Goal: Task Accomplishment & Management: Manage account settings

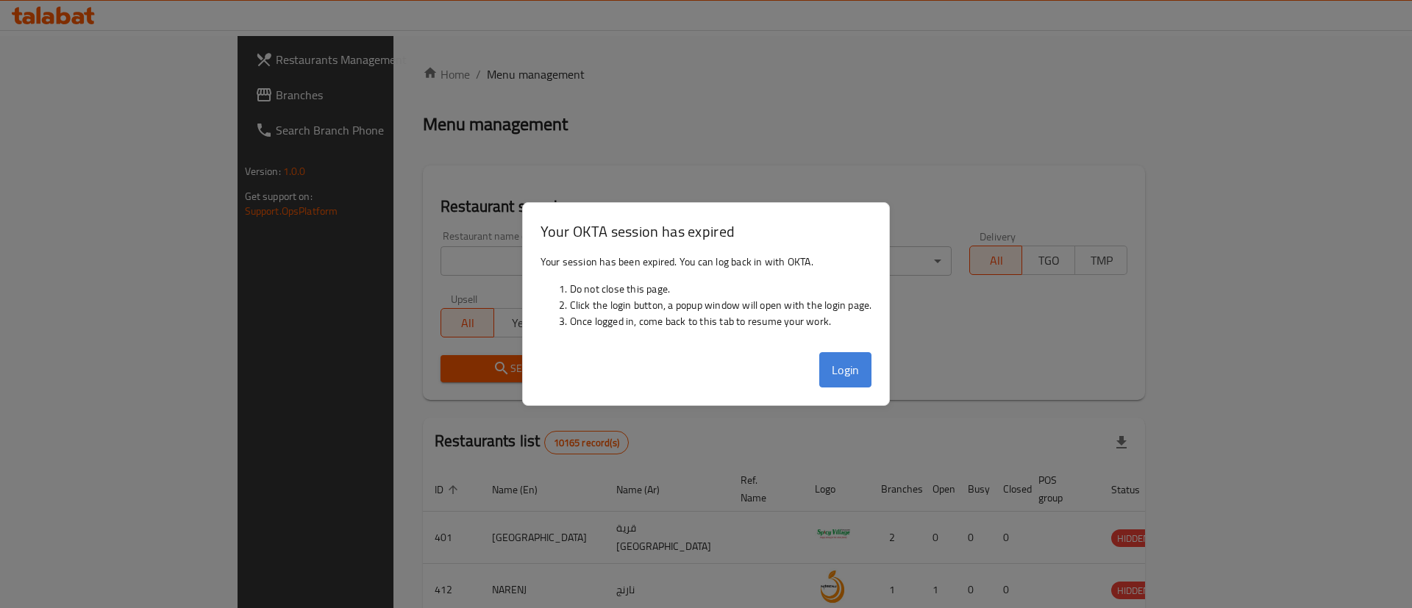
click at [824, 361] on button "Login" at bounding box center [845, 369] width 53 height 35
drag, startPoint x: 873, startPoint y: 371, endPoint x: 860, endPoint y: 371, distance: 12.5
click at [872, 371] on div "Login" at bounding box center [706, 375] width 367 height 59
click at [858, 371] on button "Login" at bounding box center [845, 369] width 53 height 35
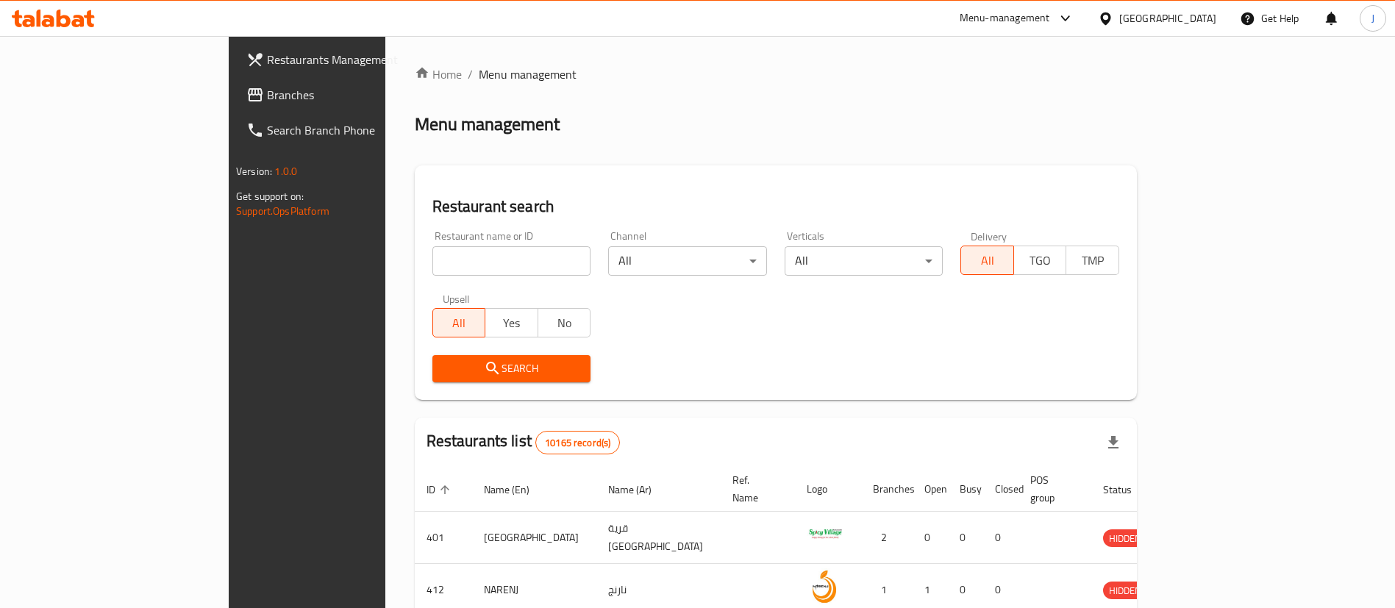
click at [432, 259] on input "search" at bounding box center [511, 260] width 159 height 29
paste input "653958"
type input "653958"
click button "Search" at bounding box center [511, 368] width 159 height 27
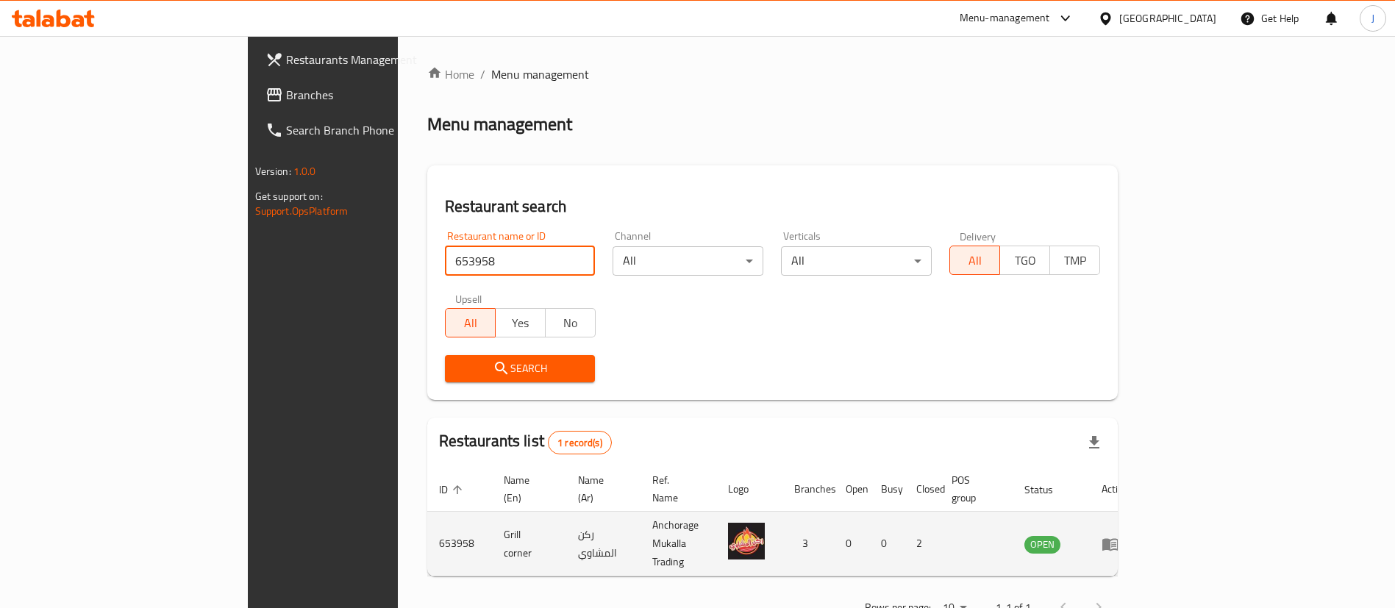
click at [1119, 535] on icon "enhanced table" at bounding box center [1111, 544] width 18 height 18
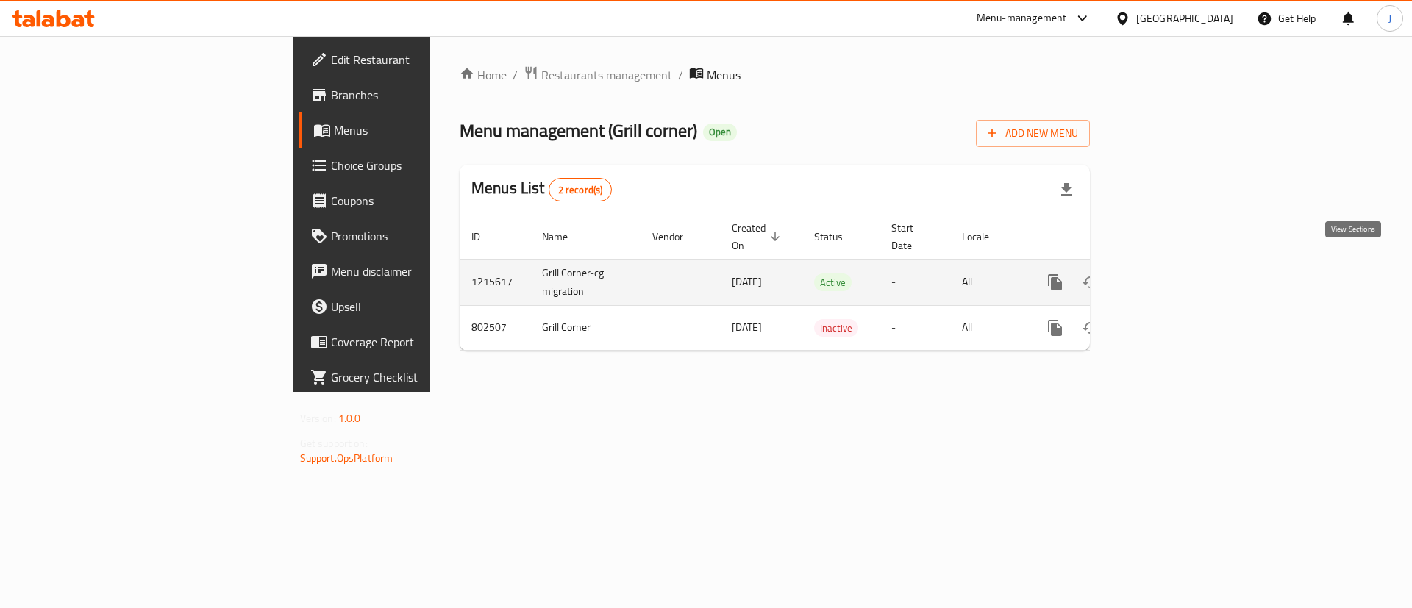
click at [1170, 274] on icon "enhanced table" at bounding box center [1161, 283] width 18 height 18
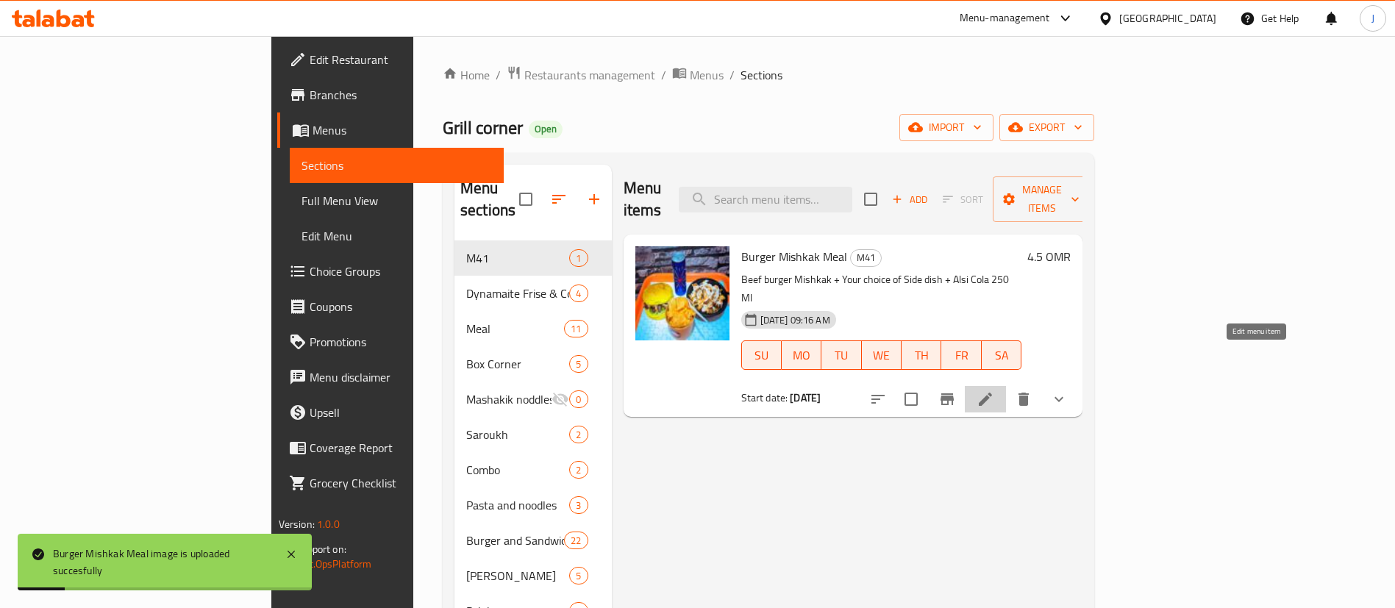
click at [992, 393] on icon at bounding box center [985, 399] width 13 height 13
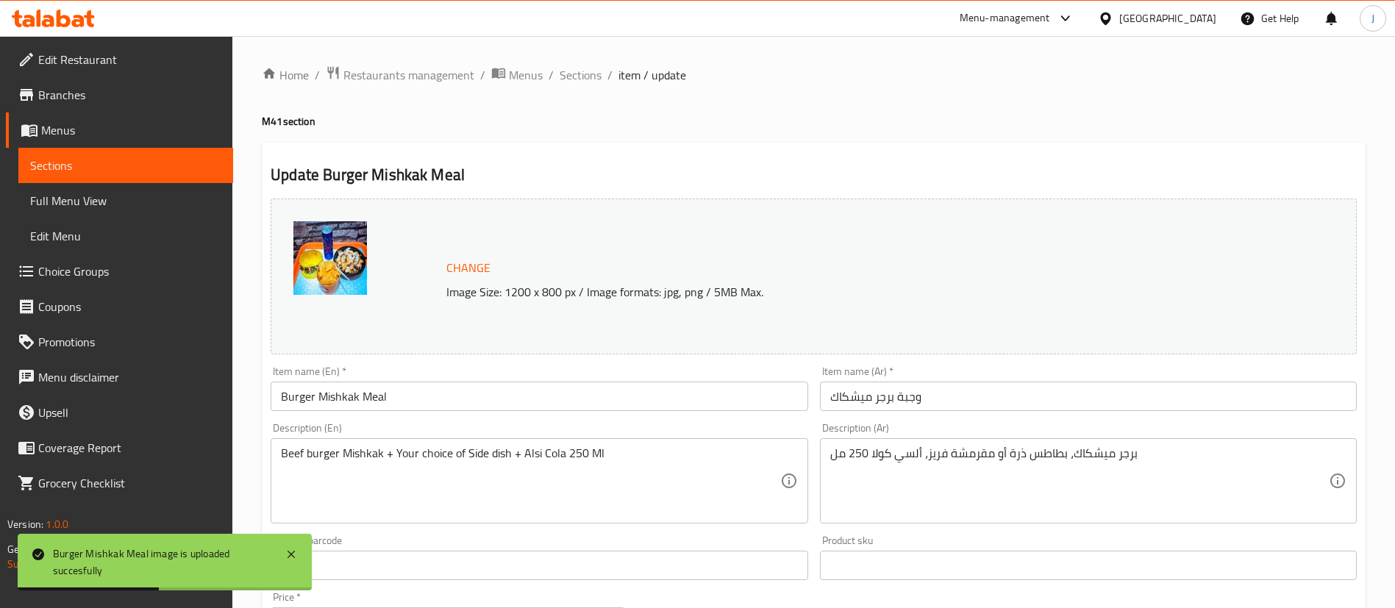
scroll to position [477, 0]
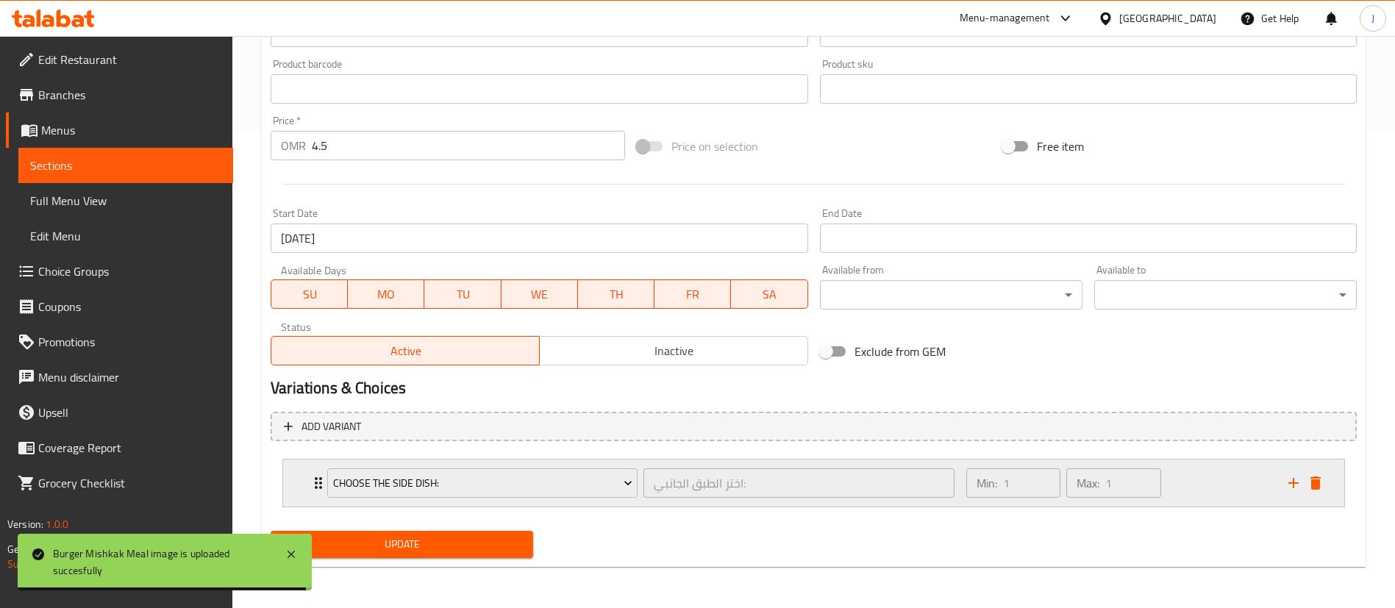
click at [292, 491] on div "Choose the Side Dish: اختر الطبق الجانبي: ​ Min: 1 ​ Max: 1 ​" at bounding box center [813, 483] width 1061 height 47
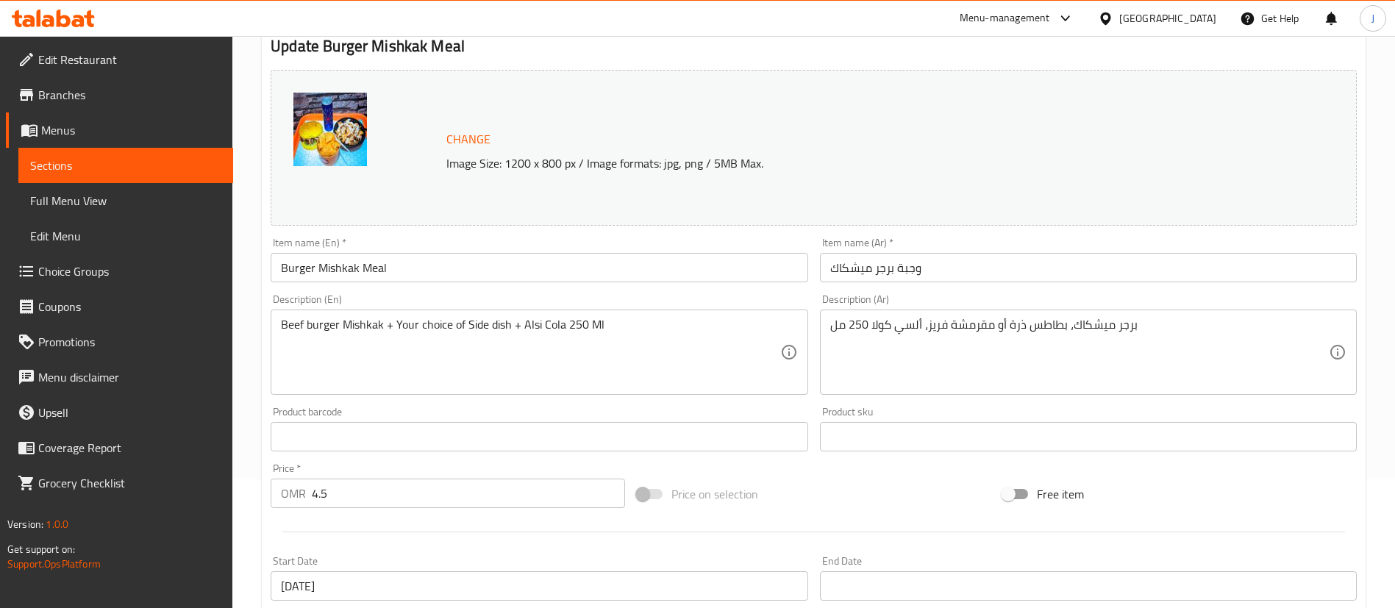
scroll to position [0, 0]
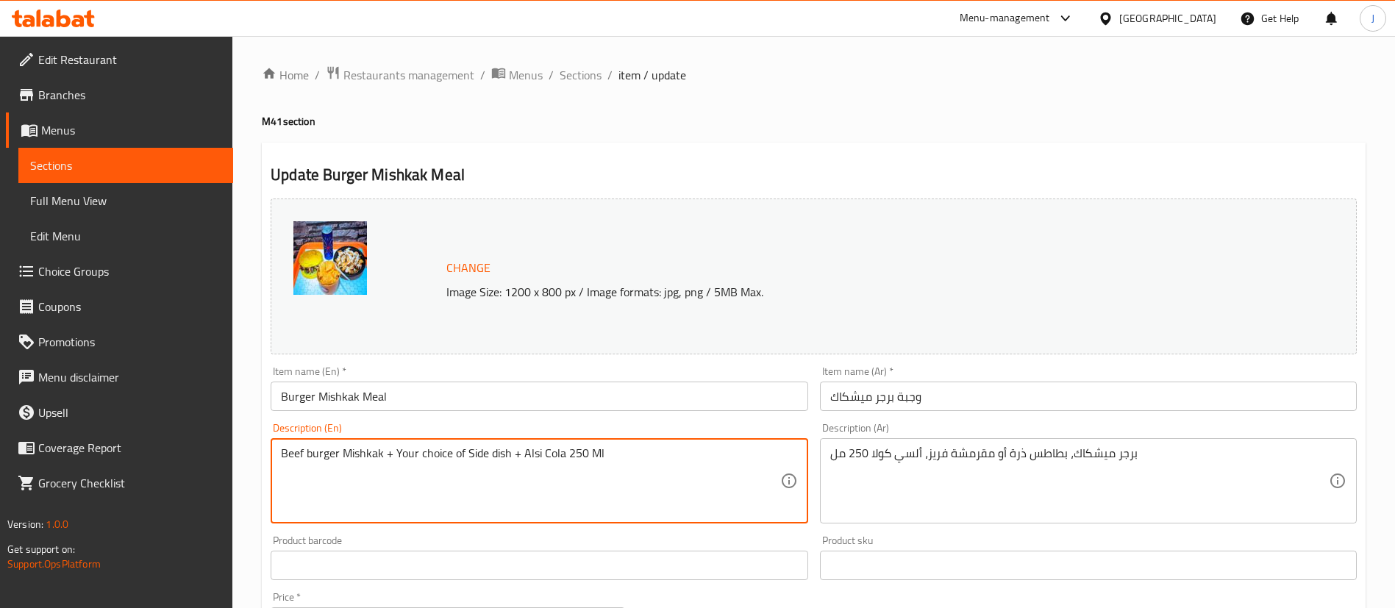
drag, startPoint x: 521, startPoint y: 454, endPoint x: 620, endPoint y: 446, distance: 99.6
type textarea "Beef burger Mishkak + Your choice of Side dish + Kinza Cola"
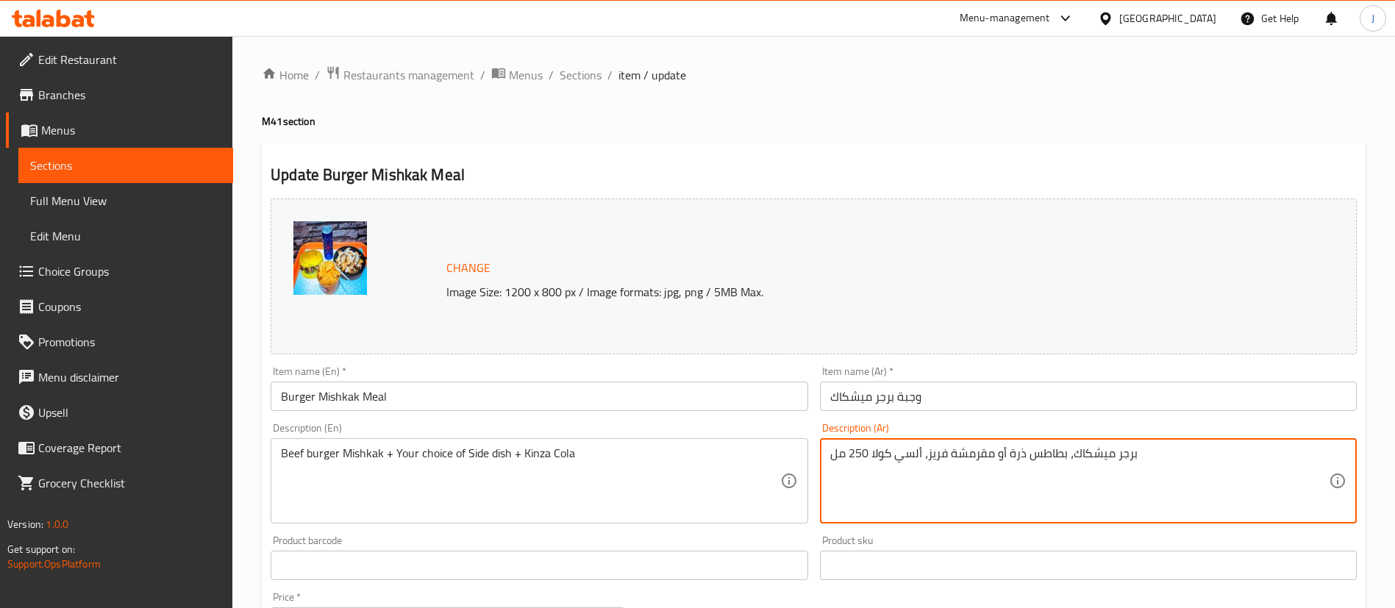
drag, startPoint x: 896, startPoint y: 455, endPoint x: 922, endPoint y: 459, distance: 26.1
drag, startPoint x: 866, startPoint y: 453, endPoint x: 848, endPoint y: 450, distance: 18.6
click at [848, 450] on textarea "برجر ميشكاك، بطاطس ذرة أو مقرمشة فريز، كينزا كولا 250 مل" at bounding box center [1079, 481] width 499 height 70
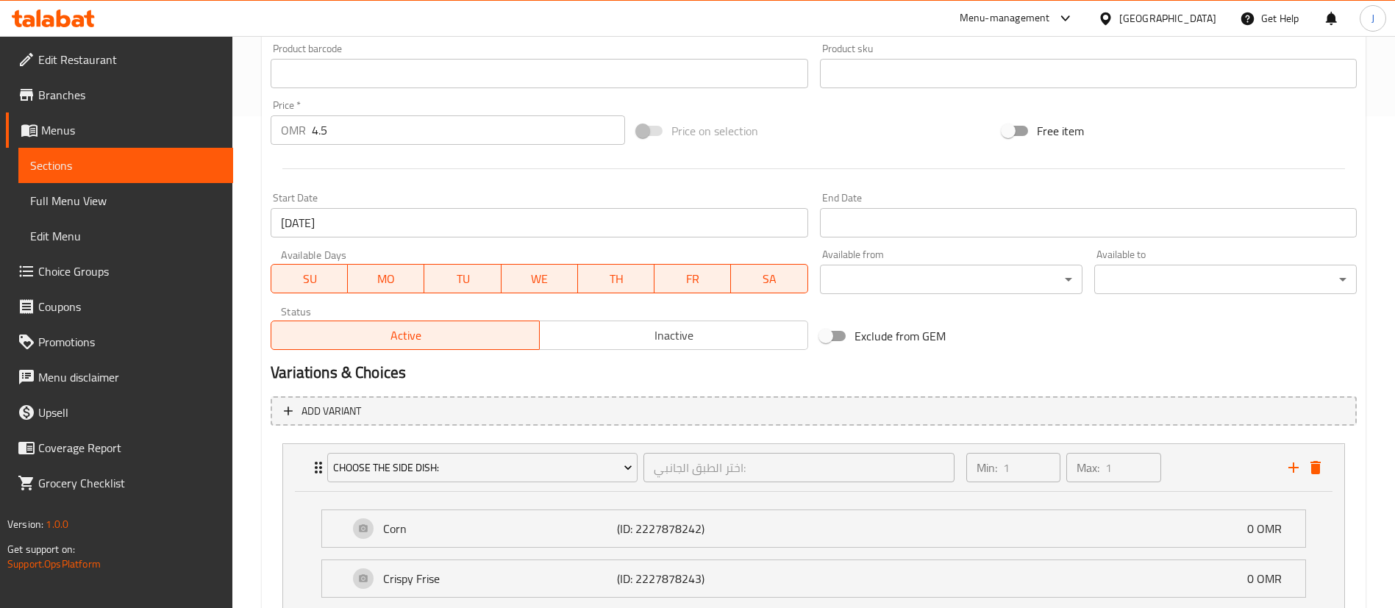
scroll to position [607, 0]
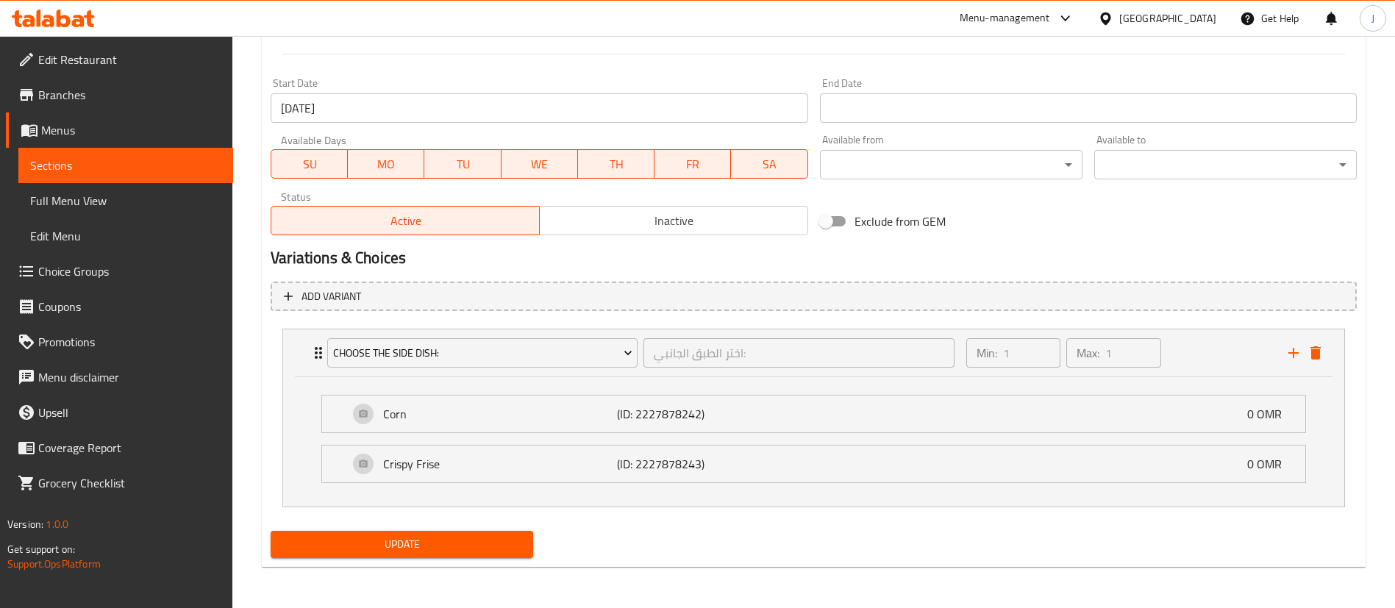
type textarea "برجر ميشكاك، بطاطس ذرة أو مقرمشة فريز، كينزا كولا"
click at [446, 544] on span "Update" at bounding box center [401, 544] width 239 height 18
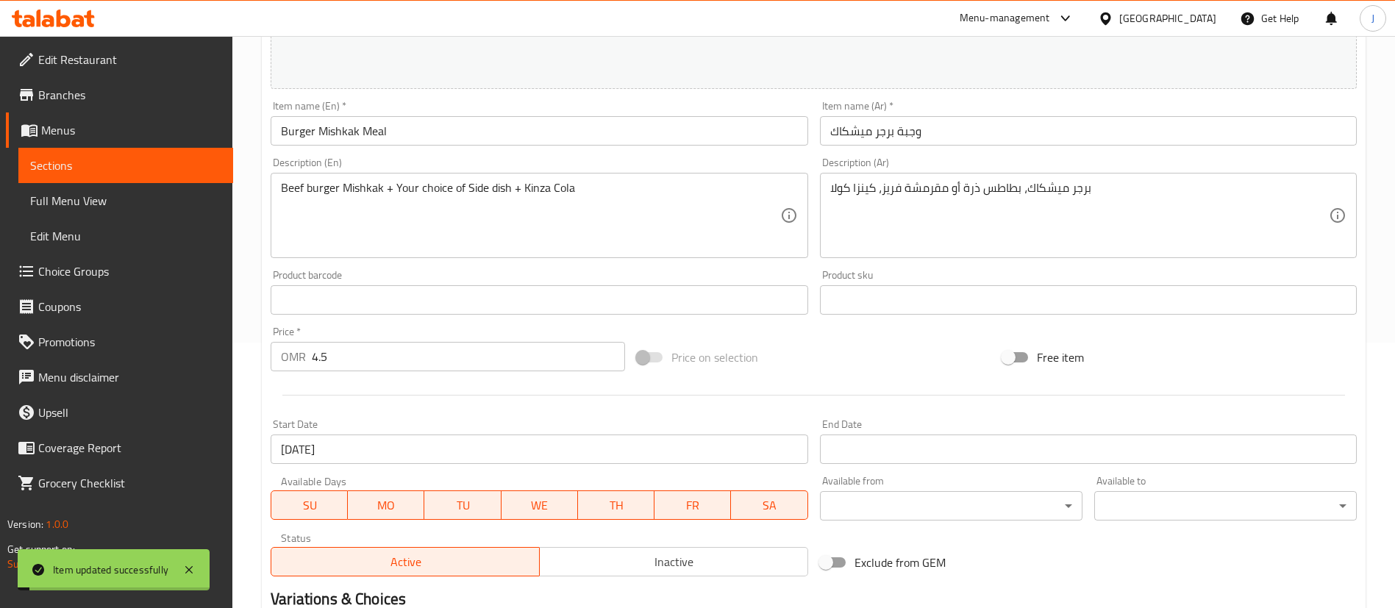
scroll to position [0, 0]
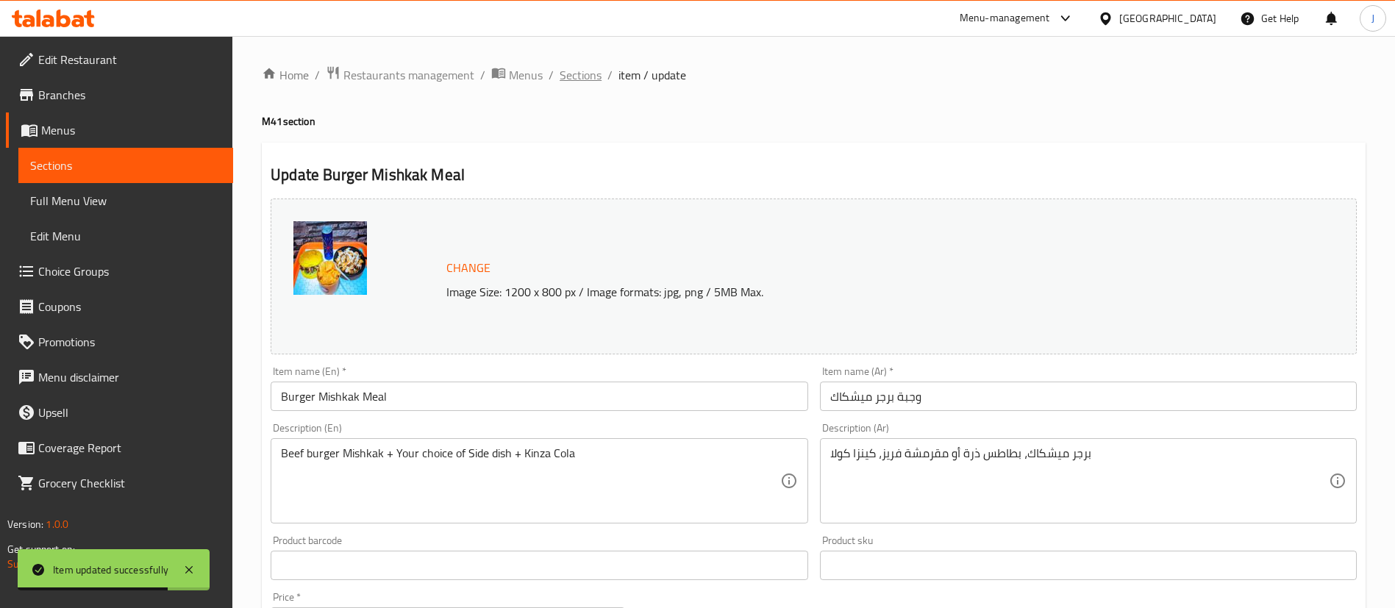
click at [570, 83] on span "Sections" at bounding box center [581, 75] width 42 height 18
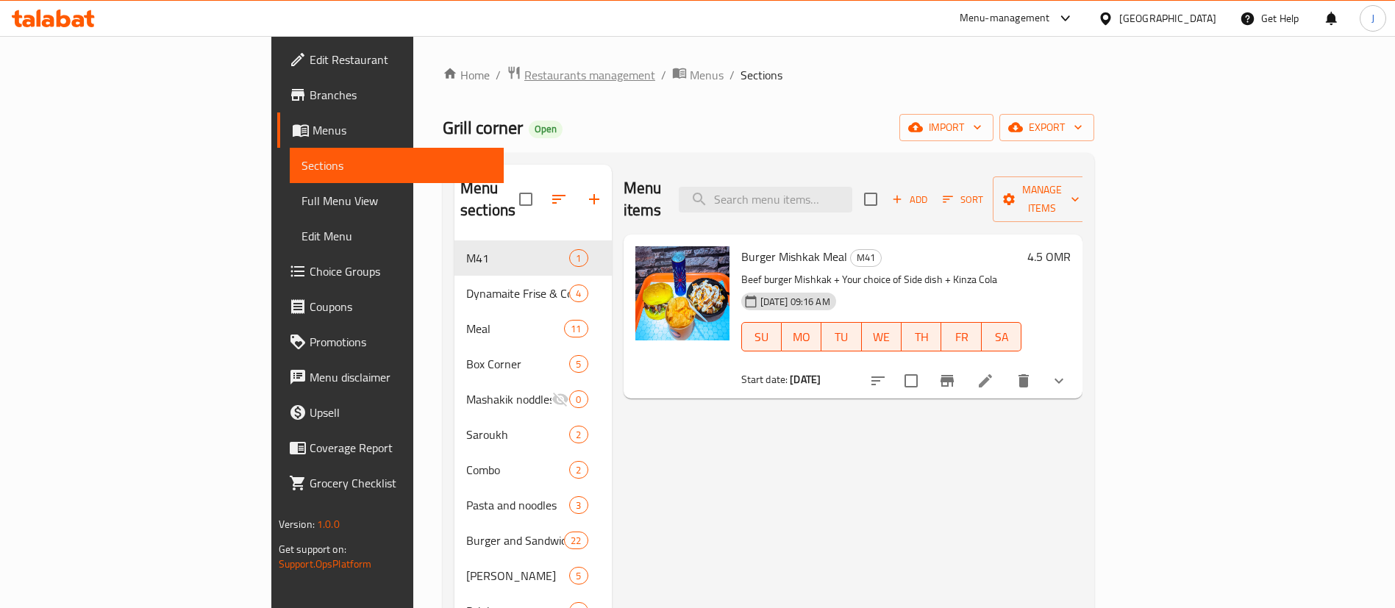
click at [524, 71] on span "Restaurants management" at bounding box center [589, 75] width 131 height 18
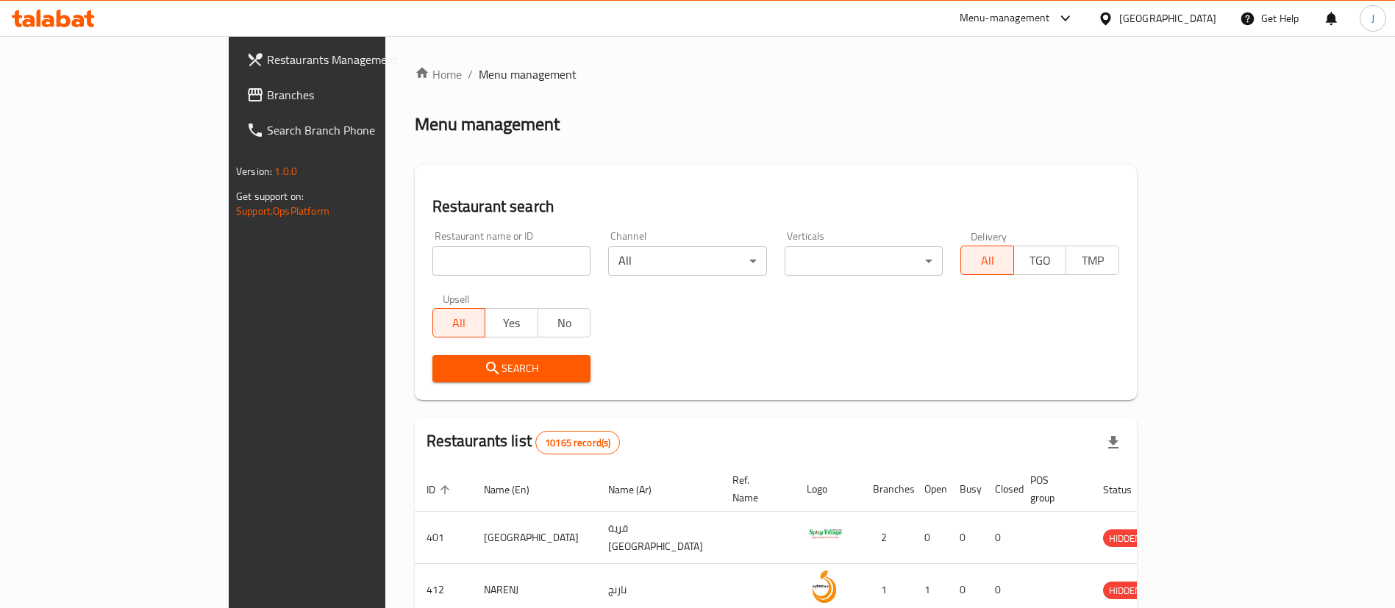
click at [267, 104] on span "Branches" at bounding box center [358, 95] width 183 height 18
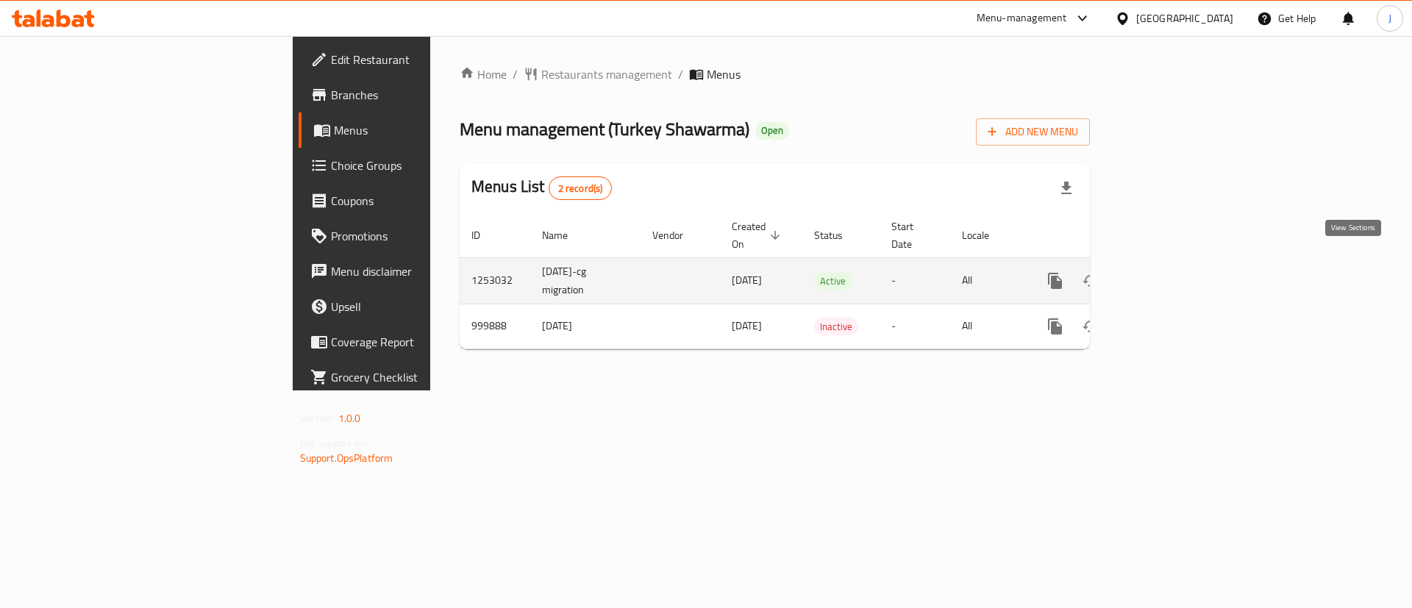
click at [1170, 272] on icon "enhanced table" at bounding box center [1161, 281] width 18 height 18
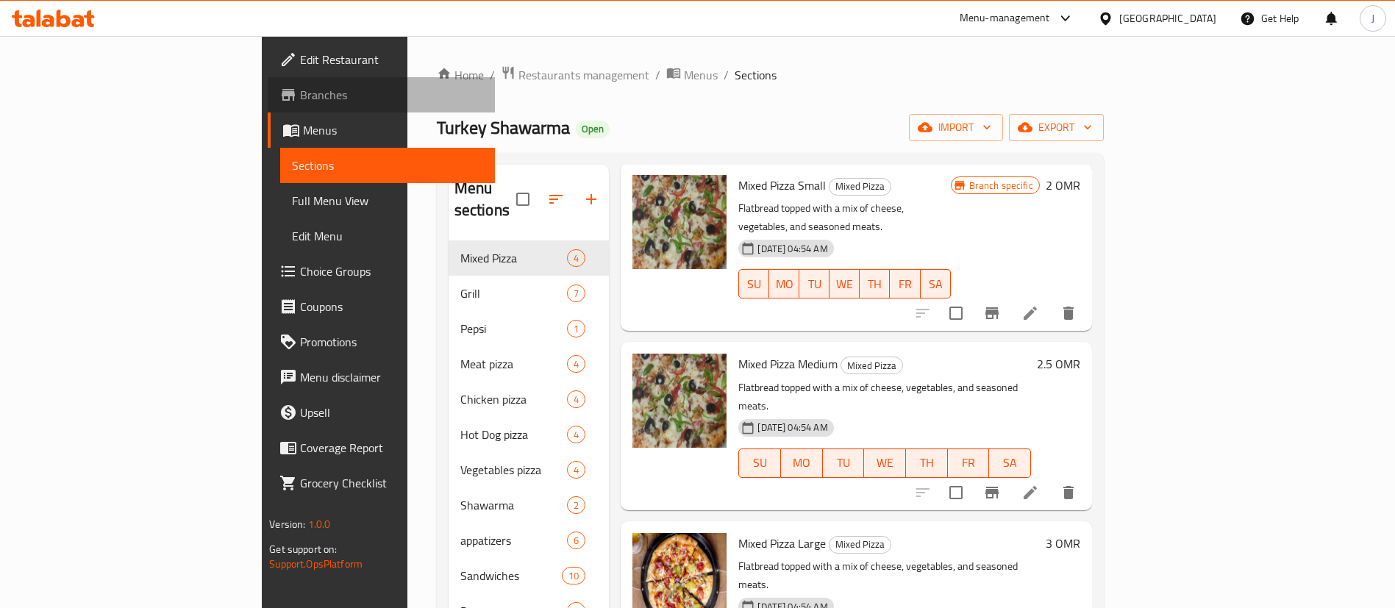
click at [300, 103] on span "Branches" at bounding box center [391, 95] width 183 height 18
